Goal: Find specific page/section: Find specific page/section

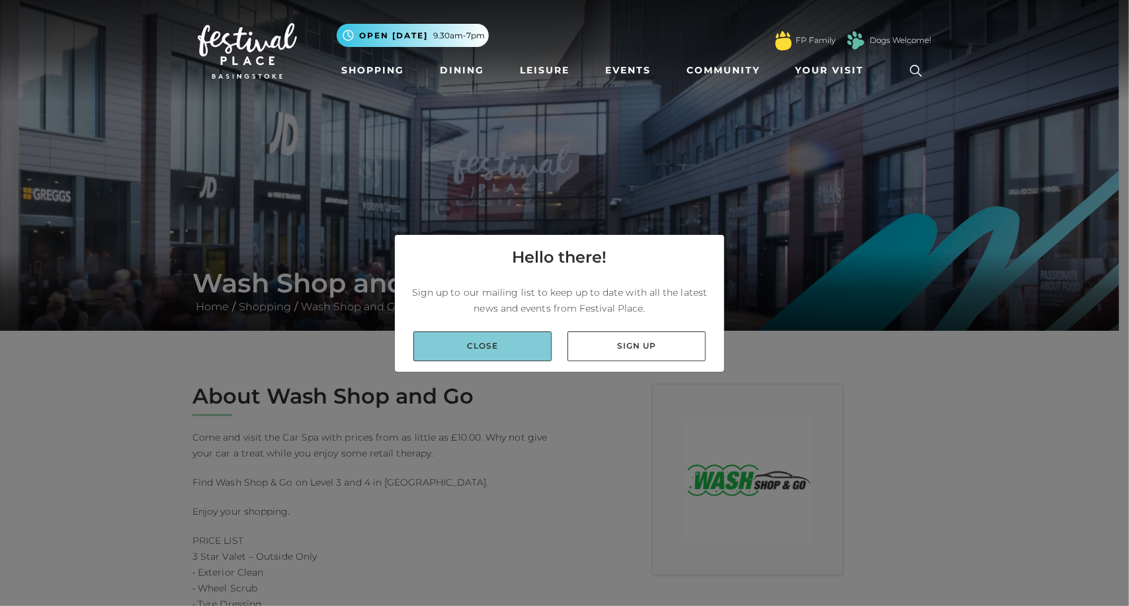
click at [504, 355] on link "Close" at bounding box center [482, 346] width 138 height 30
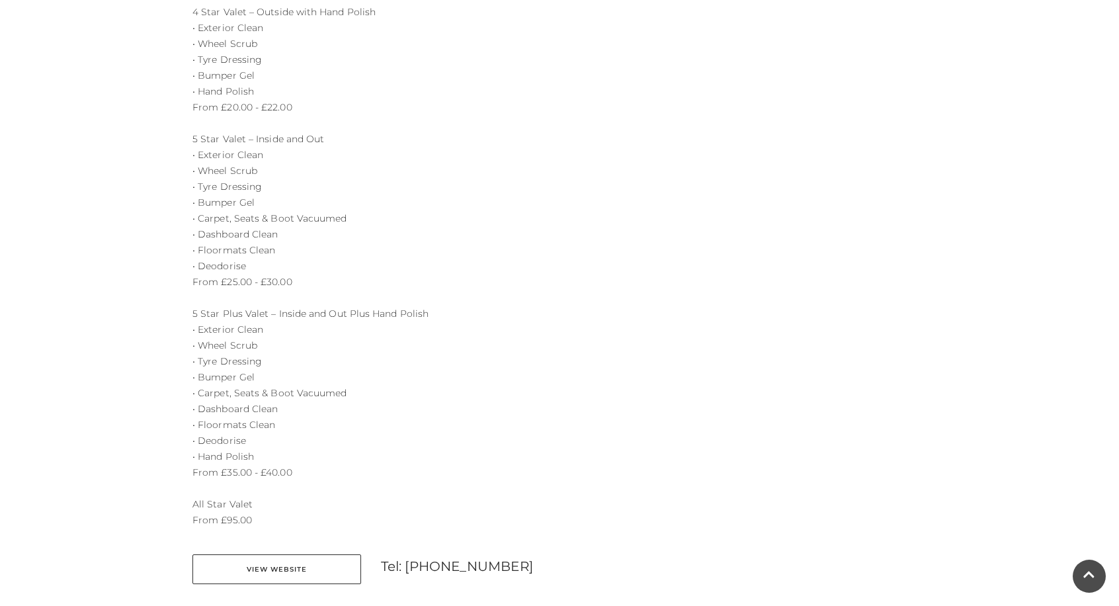
scroll to position [661, 0]
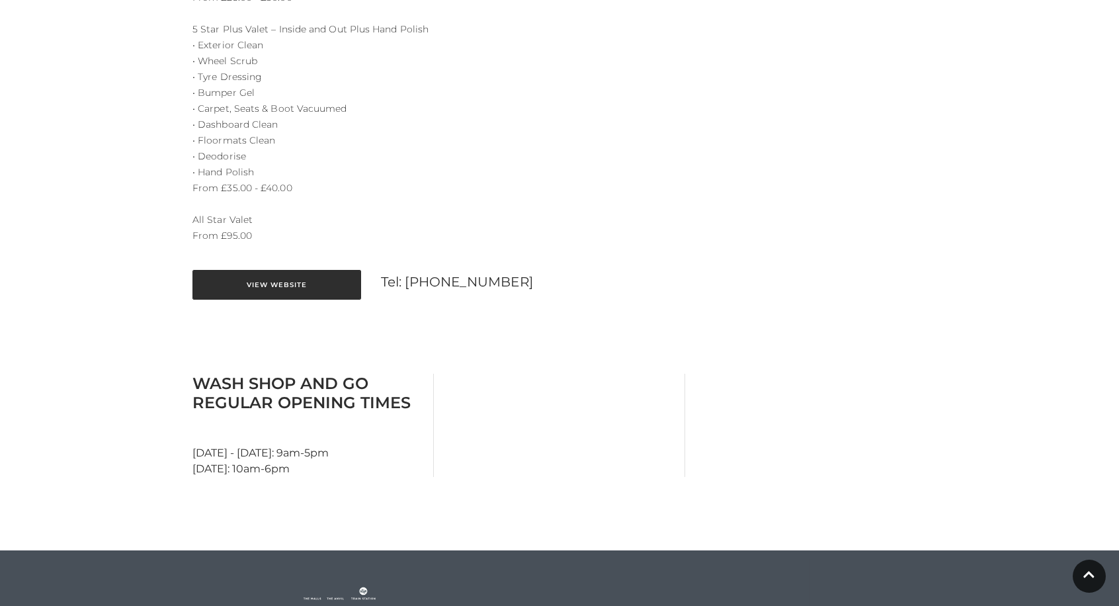
scroll to position [960, 0]
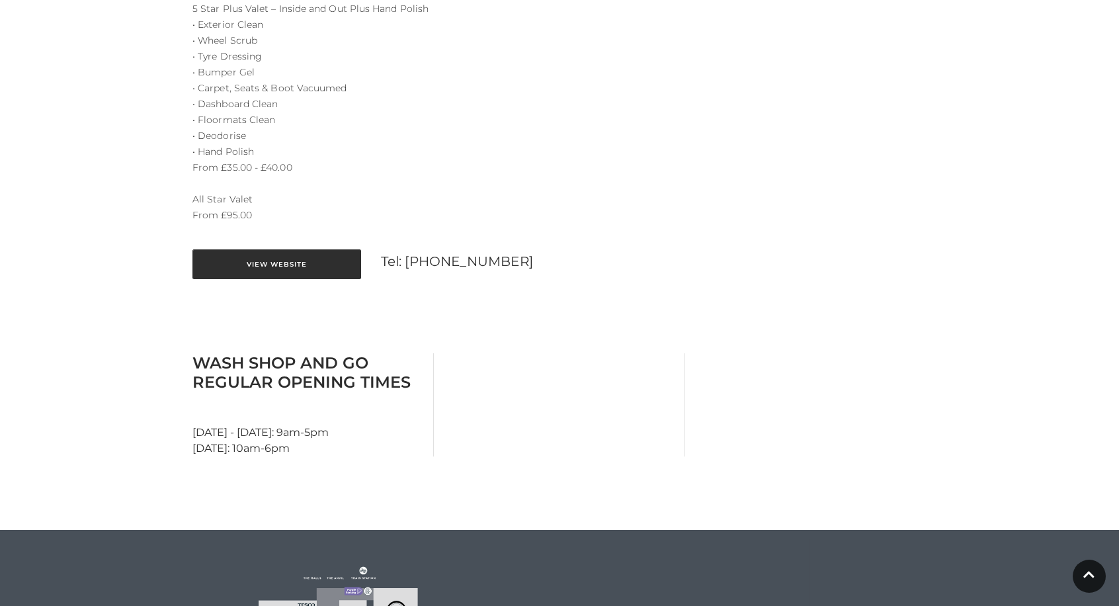
click at [274, 264] on link "View Website" at bounding box center [276, 264] width 169 height 30
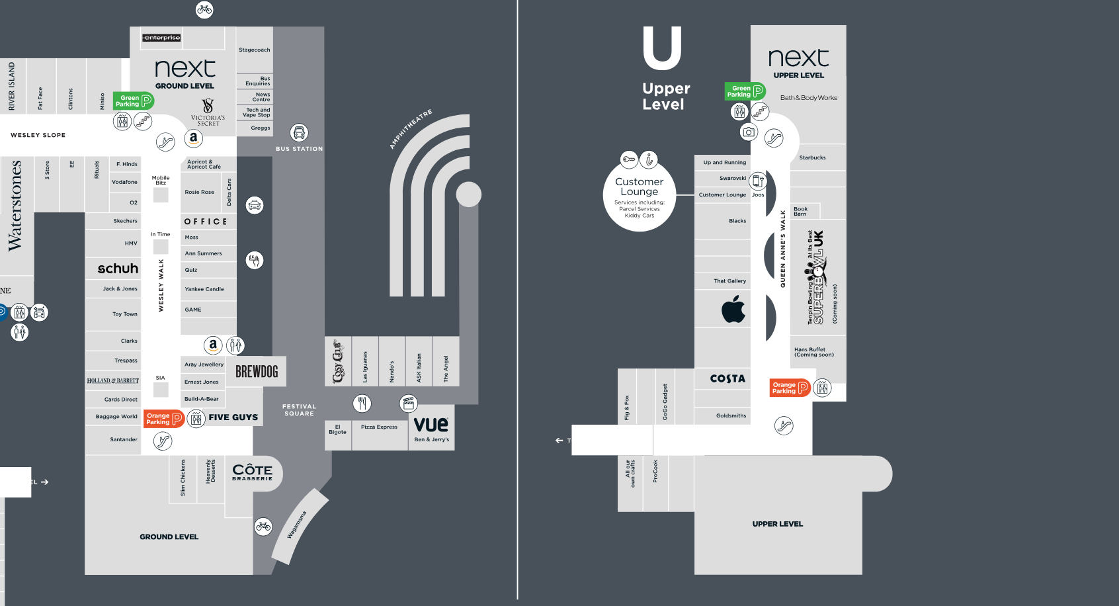
scroll to position [1357, 0]
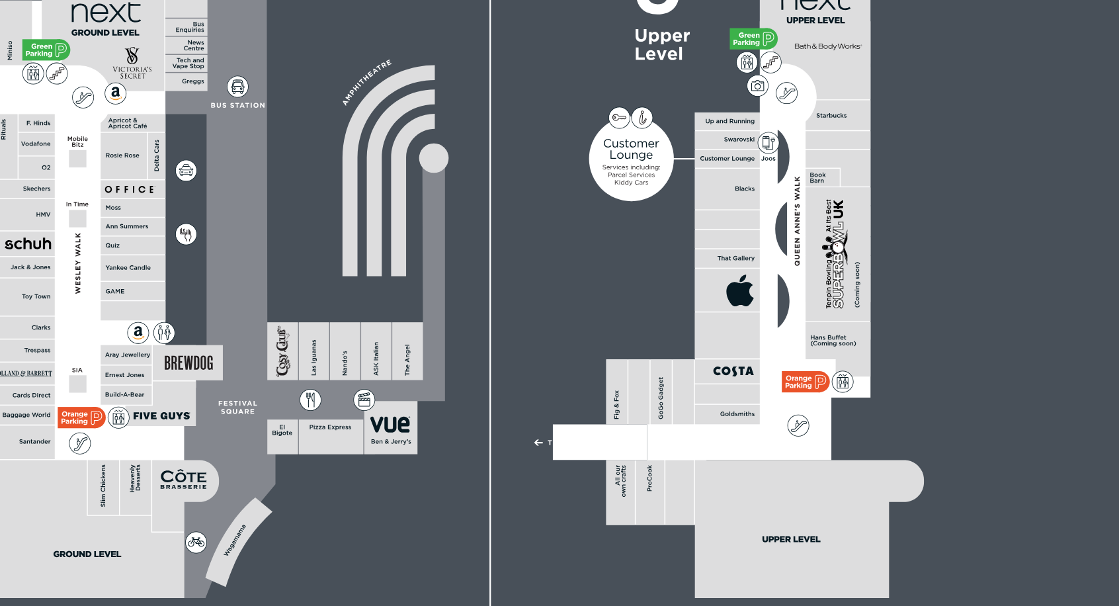
drag, startPoint x: 776, startPoint y: 367, endPoint x: 704, endPoint y: 365, distance: 71.4
click at [704, 365] on icon at bounding box center [492, 364] width 805 height 446
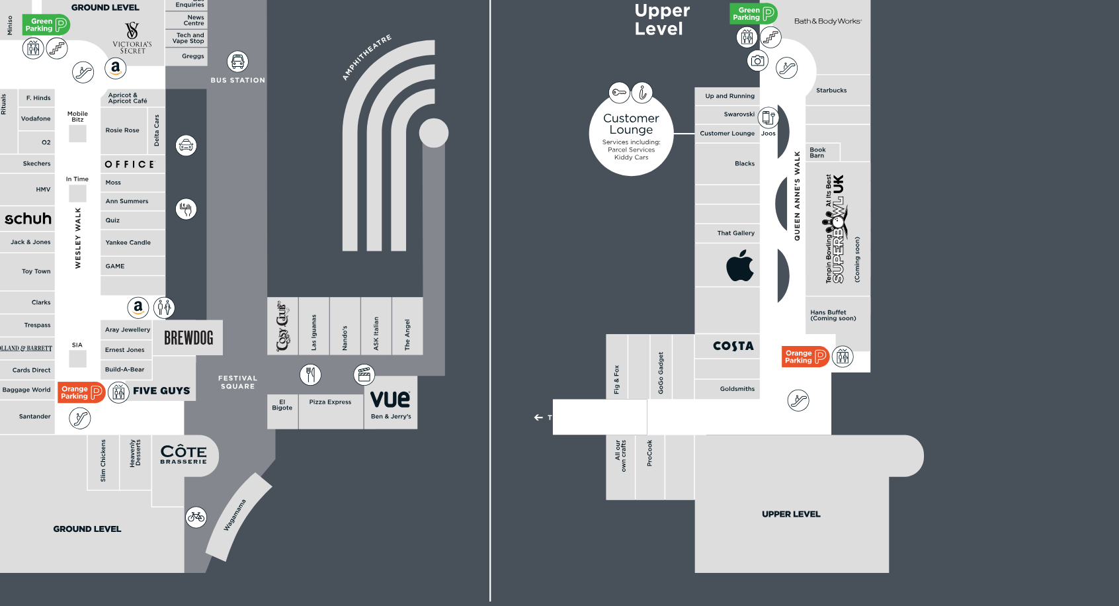
scroll to position [1357, 0]
